Goal: Information Seeking & Learning: Check status

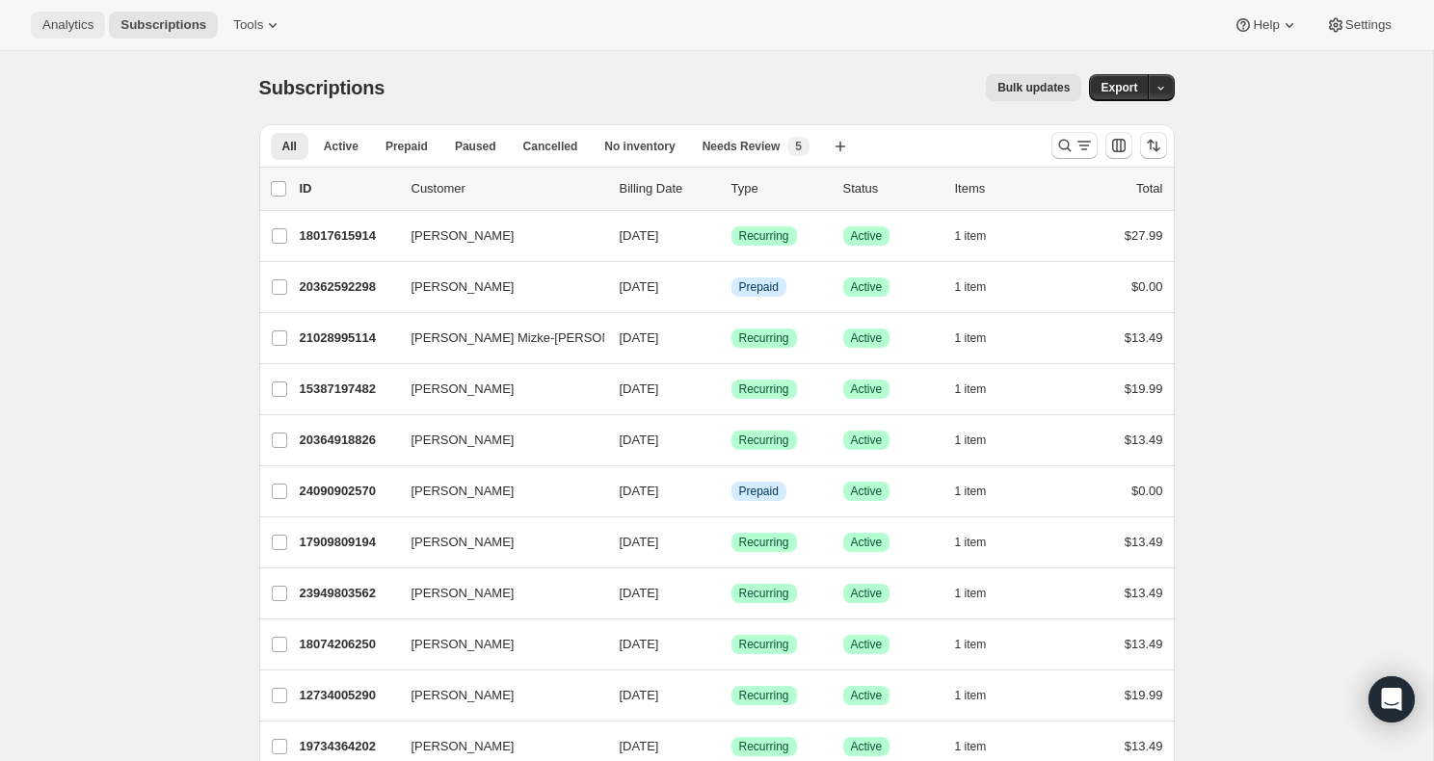
click at [80, 23] on span "Analytics" at bounding box center [67, 24] width 51 height 15
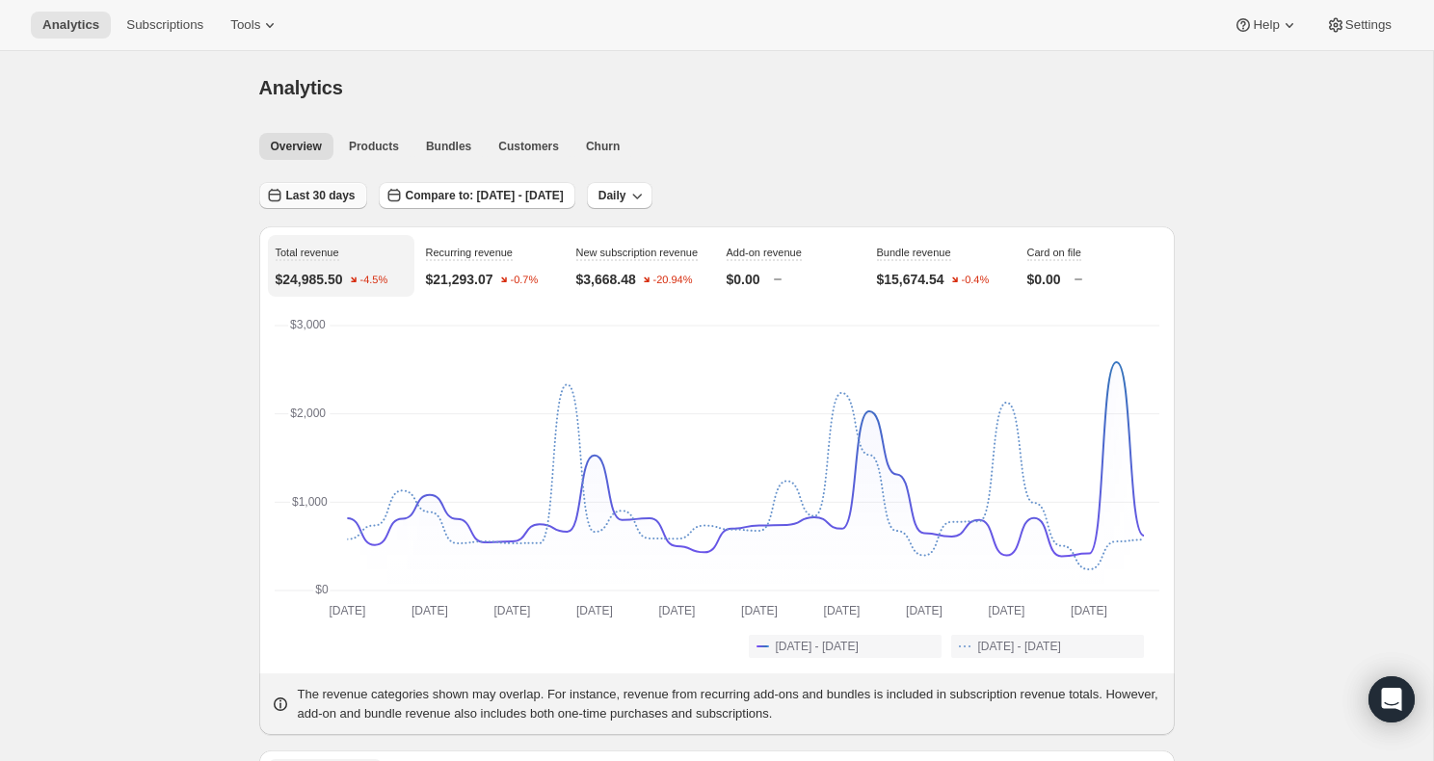
click at [349, 193] on span "Last 30 days" at bounding box center [320, 195] width 69 height 15
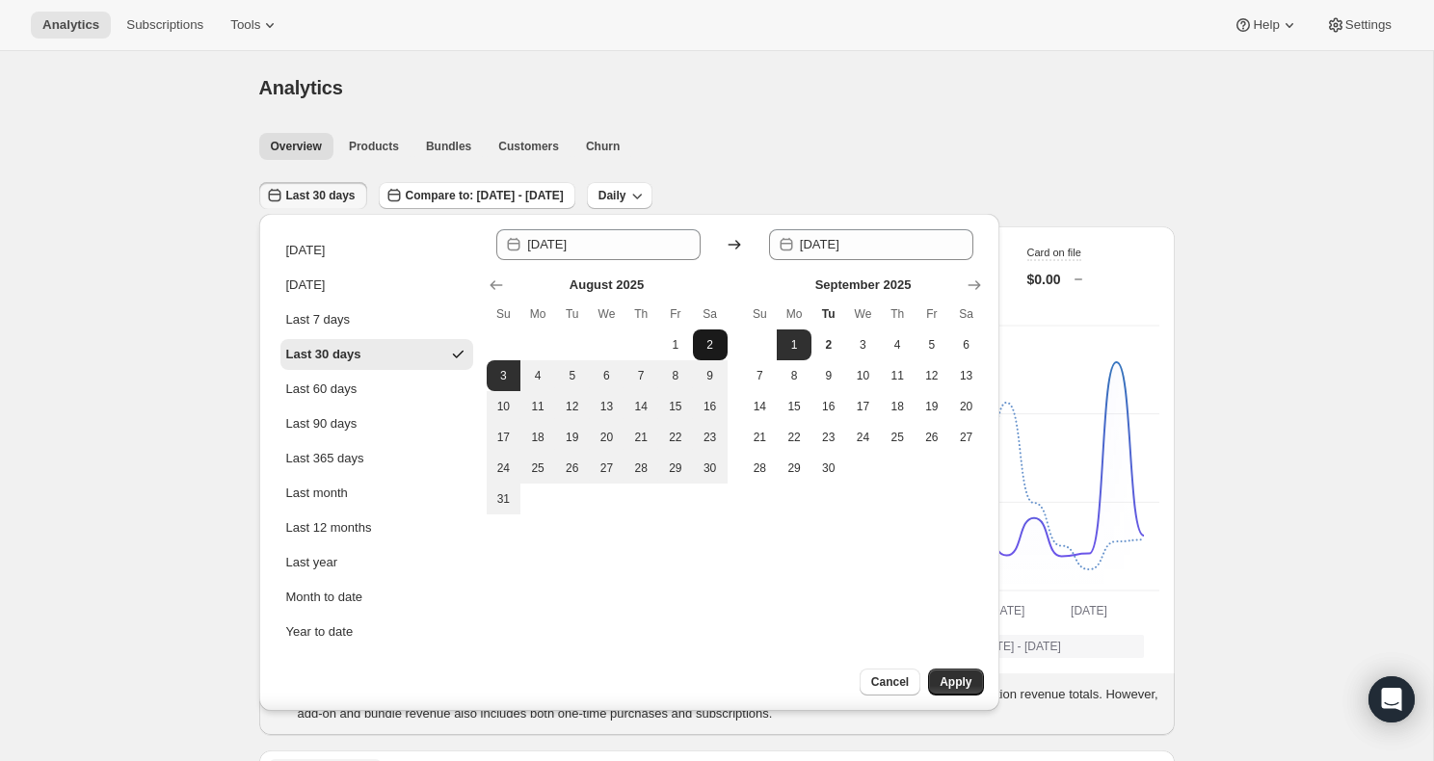
click at [715, 350] on span "2" at bounding box center [709, 344] width 19 height 15
type input "[DATE]"
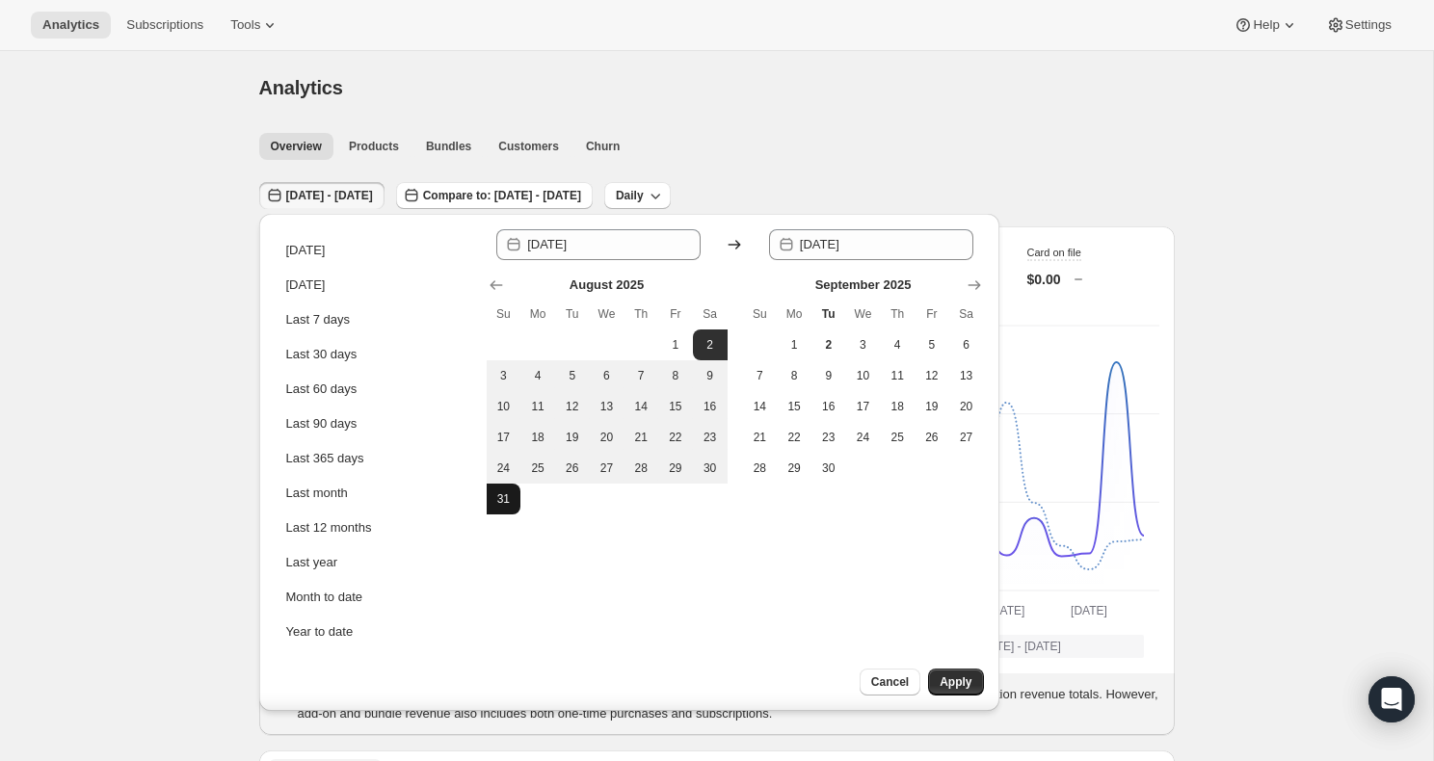
click at [502, 506] on span "31" at bounding box center [503, 498] width 19 height 15
type input "[DATE]"
click at [964, 687] on span "Apply" at bounding box center [955, 681] width 32 height 15
